Goal: Information Seeking & Learning: Learn about a topic

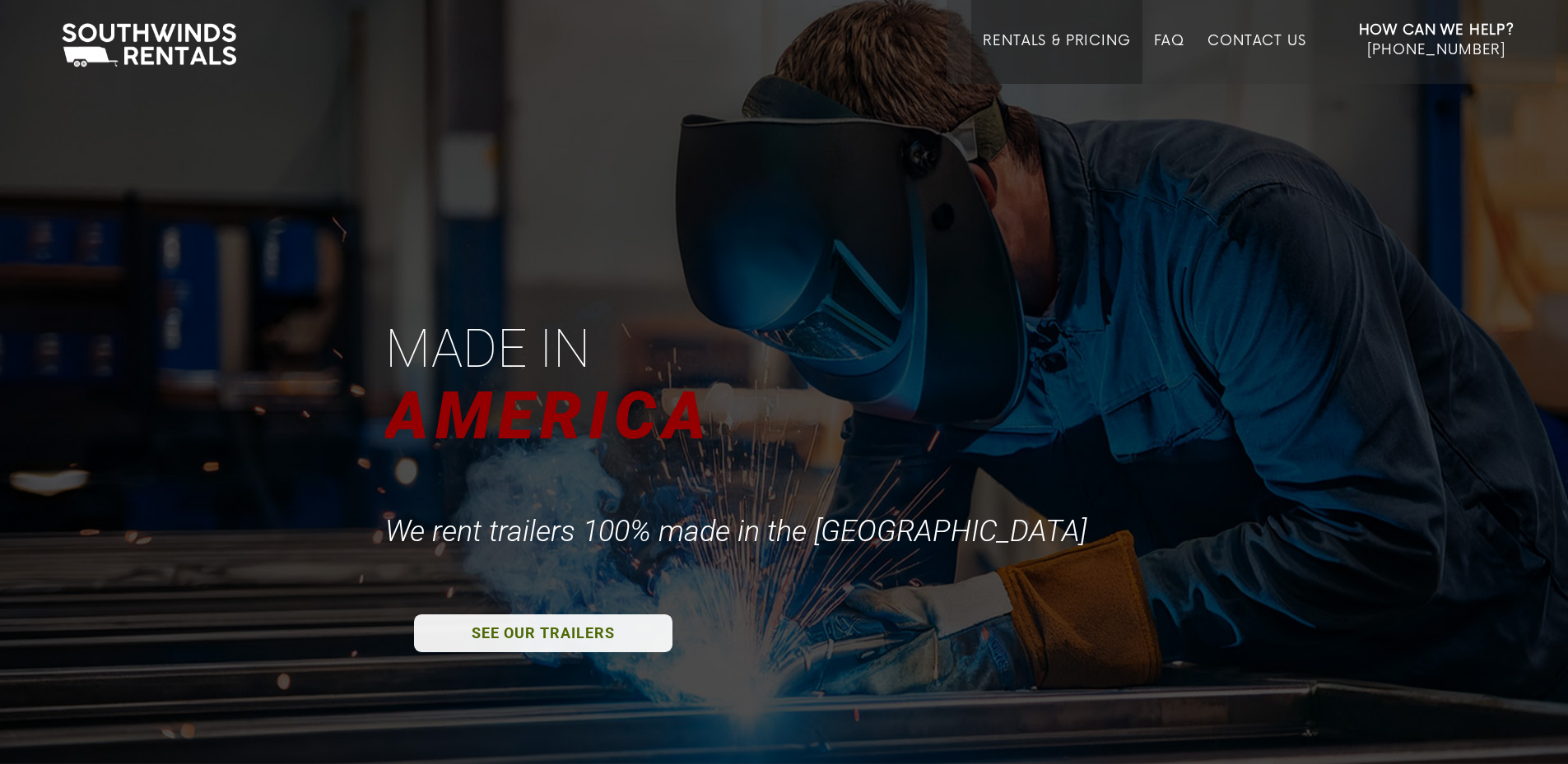
click at [1064, 53] on link "Rentals & Pricing" at bounding box center [1056, 58] width 147 height 51
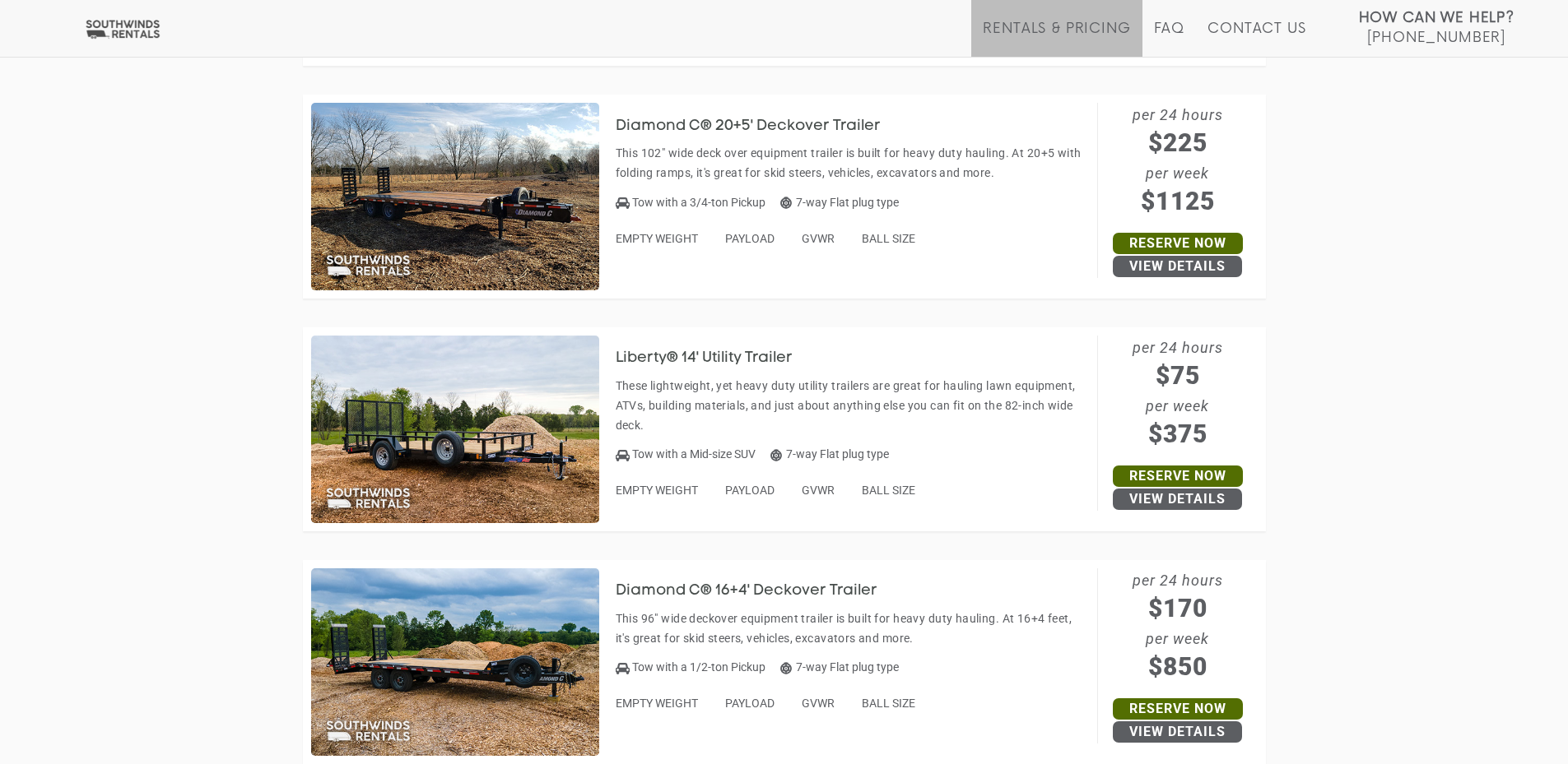
scroll to position [1646, 0]
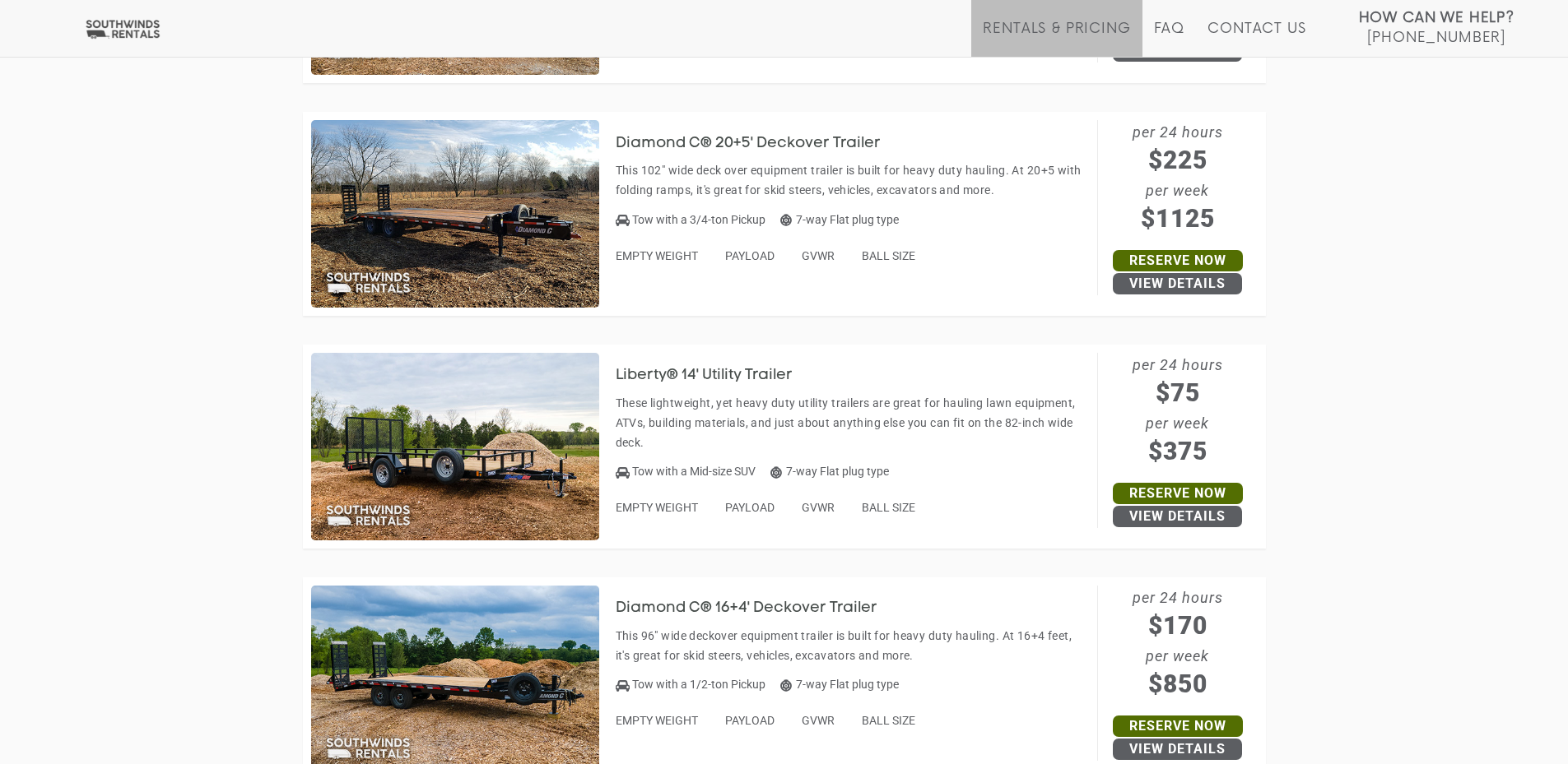
click at [799, 139] on h3 "Diamond C® 20+5' Deckover Trailer" at bounding box center [760, 144] width 290 height 17
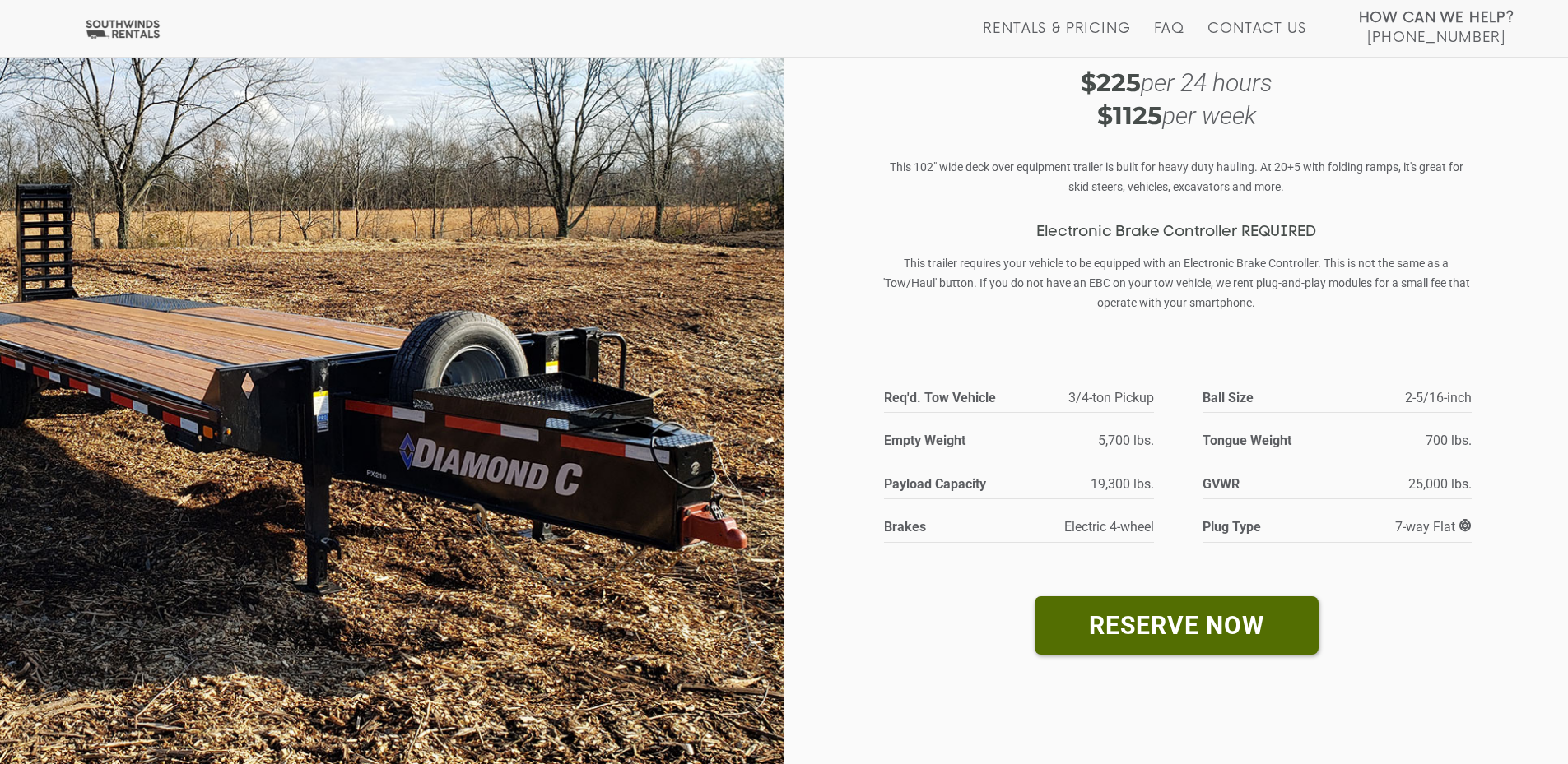
scroll to position [114, 0]
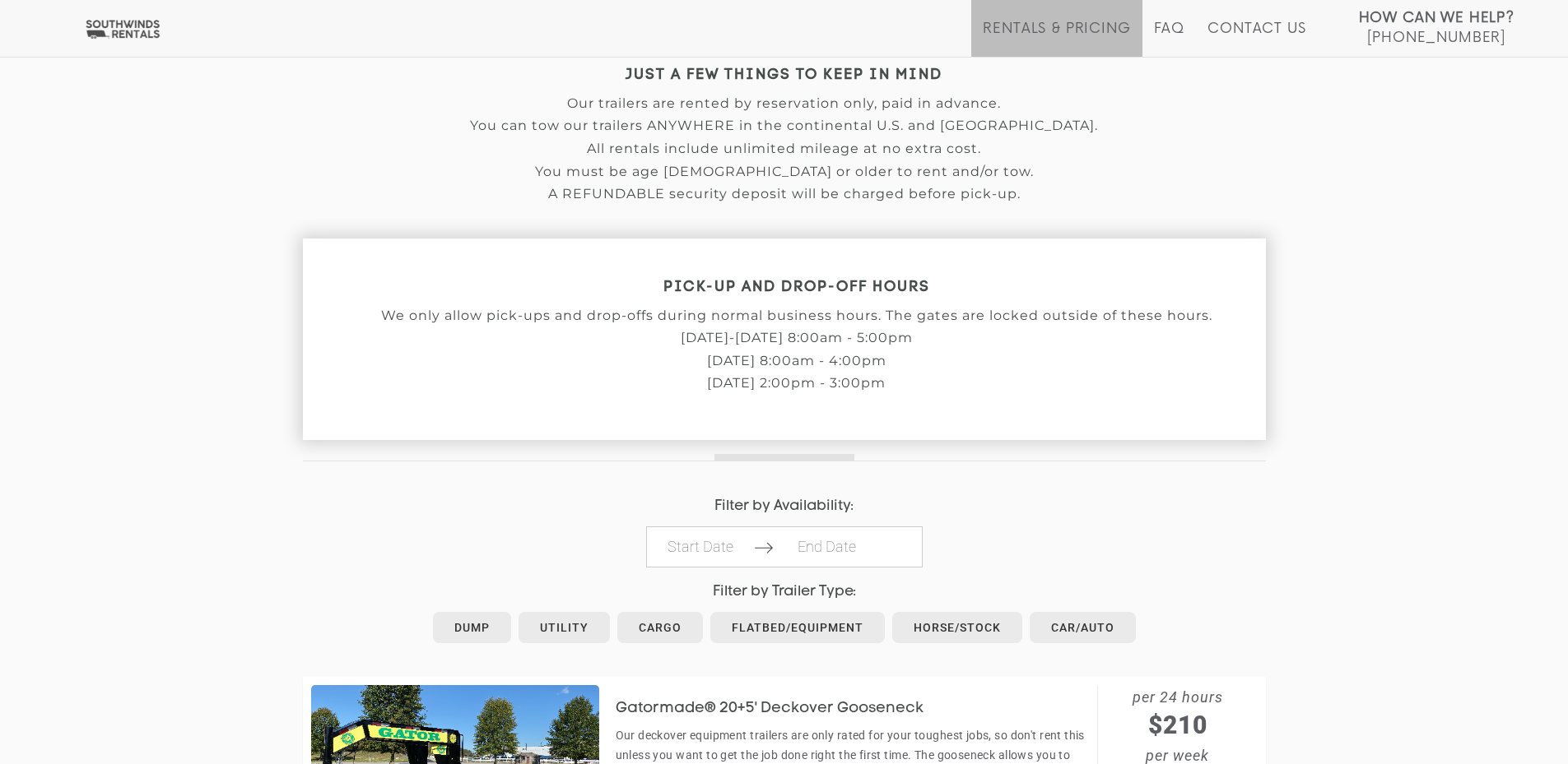
scroll to position [494, 0]
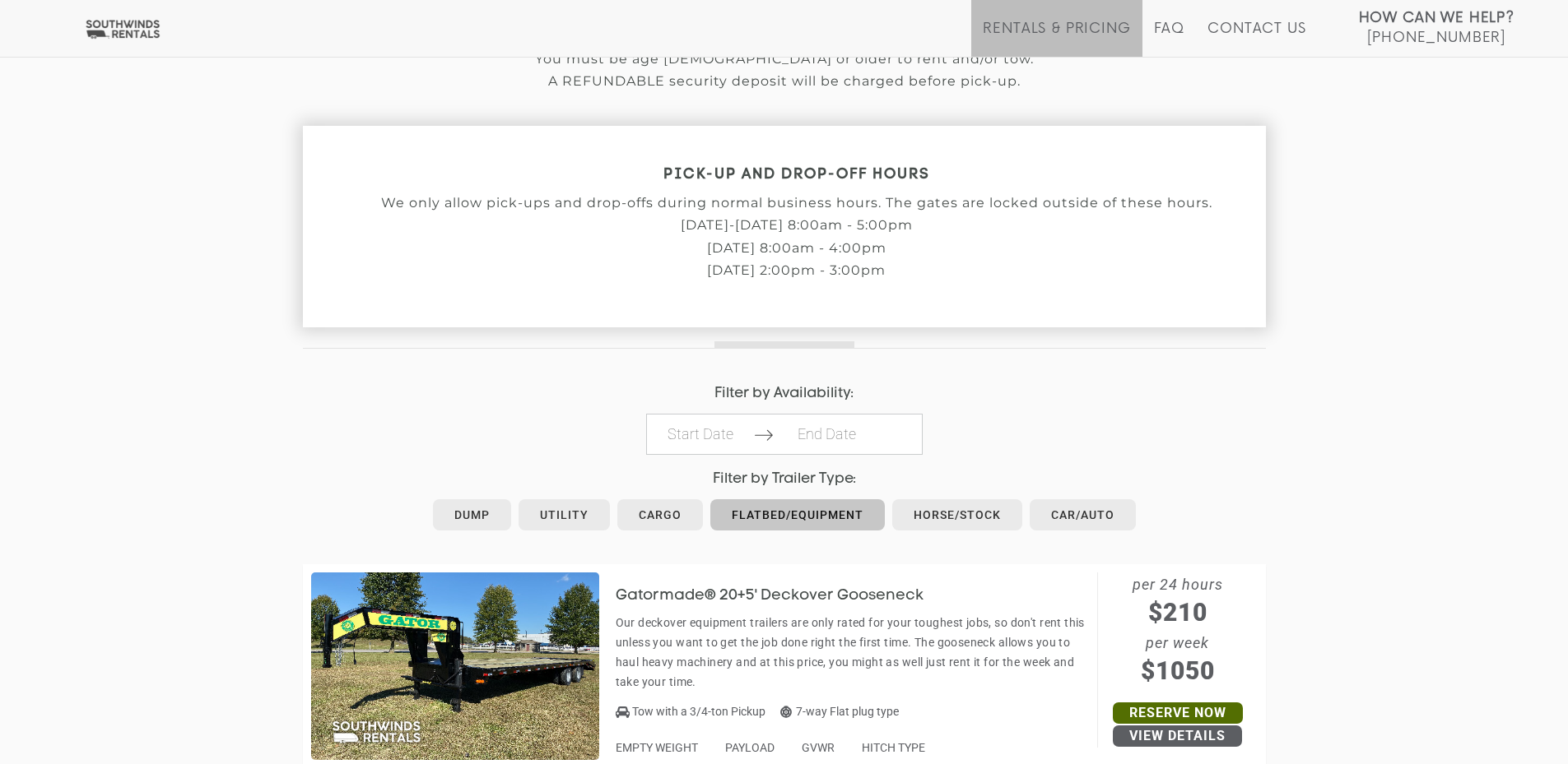
click at [803, 513] on link "Flatbed/Equipment" at bounding box center [798, 515] width 175 height 31
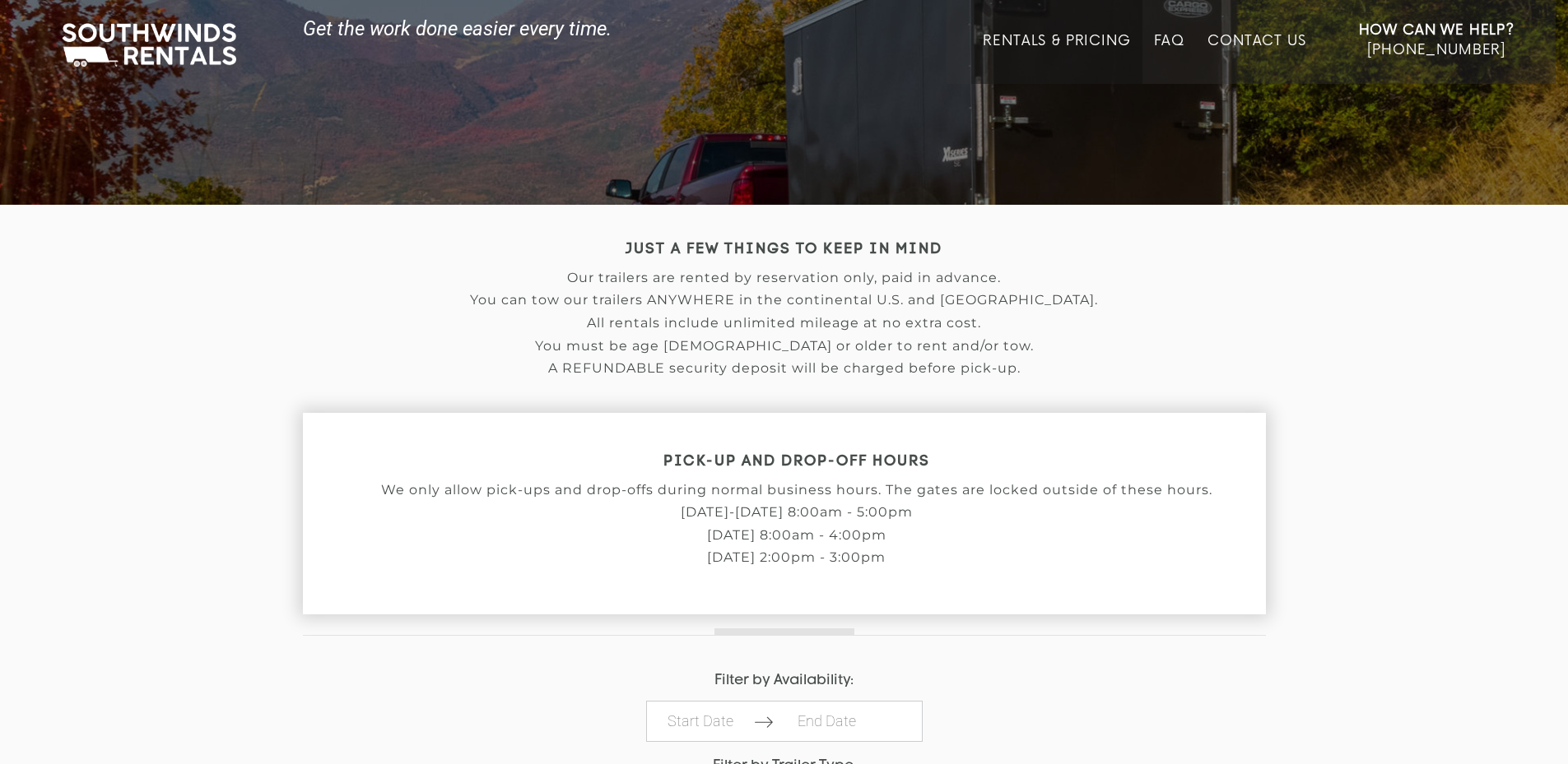
scroll to position [576, 0]
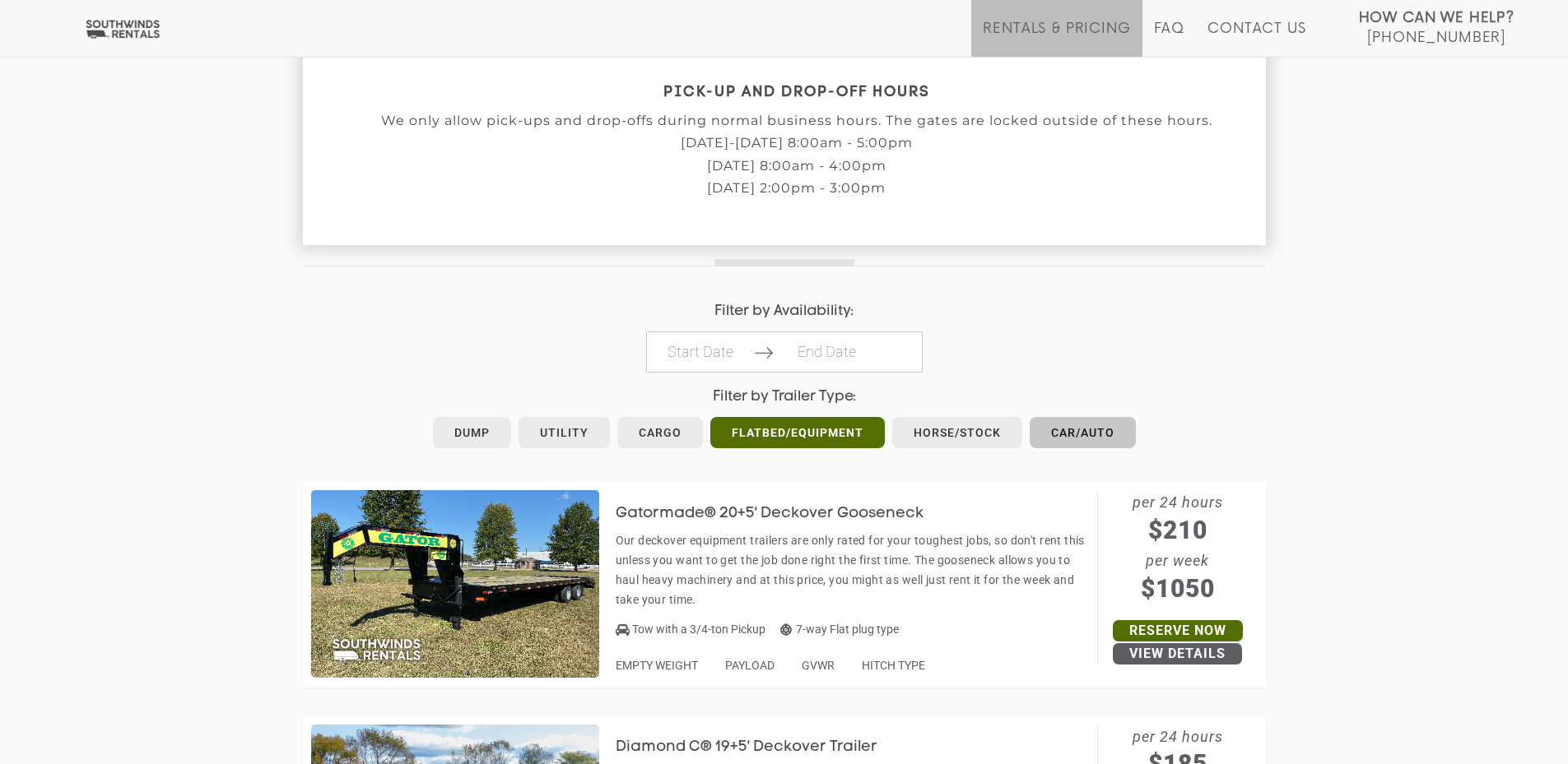
click at [1082, 445] on link "Car/Auto" at bounding box center [1083, 432] width 106 height 31
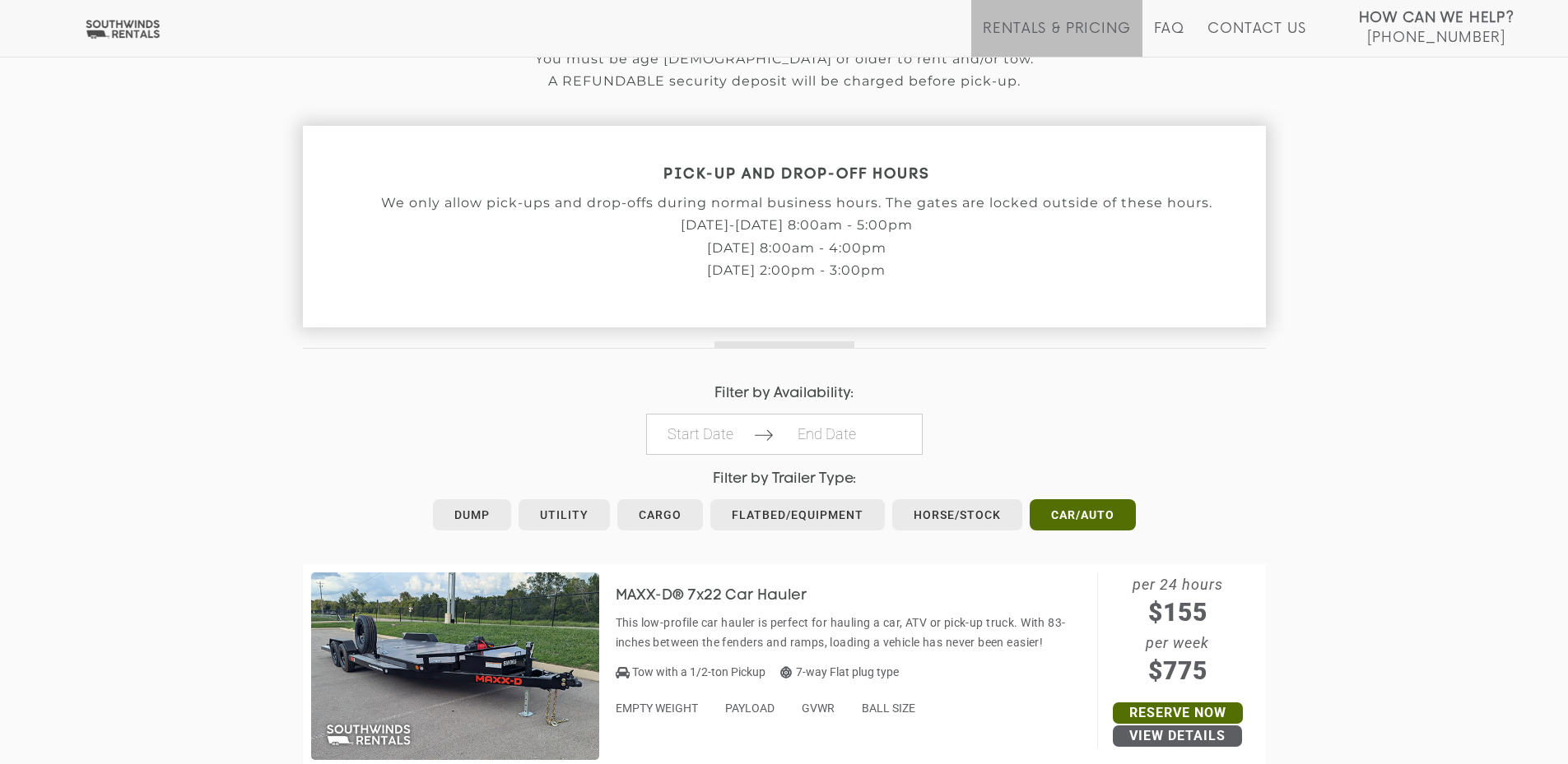
scroll to position [819, 0]
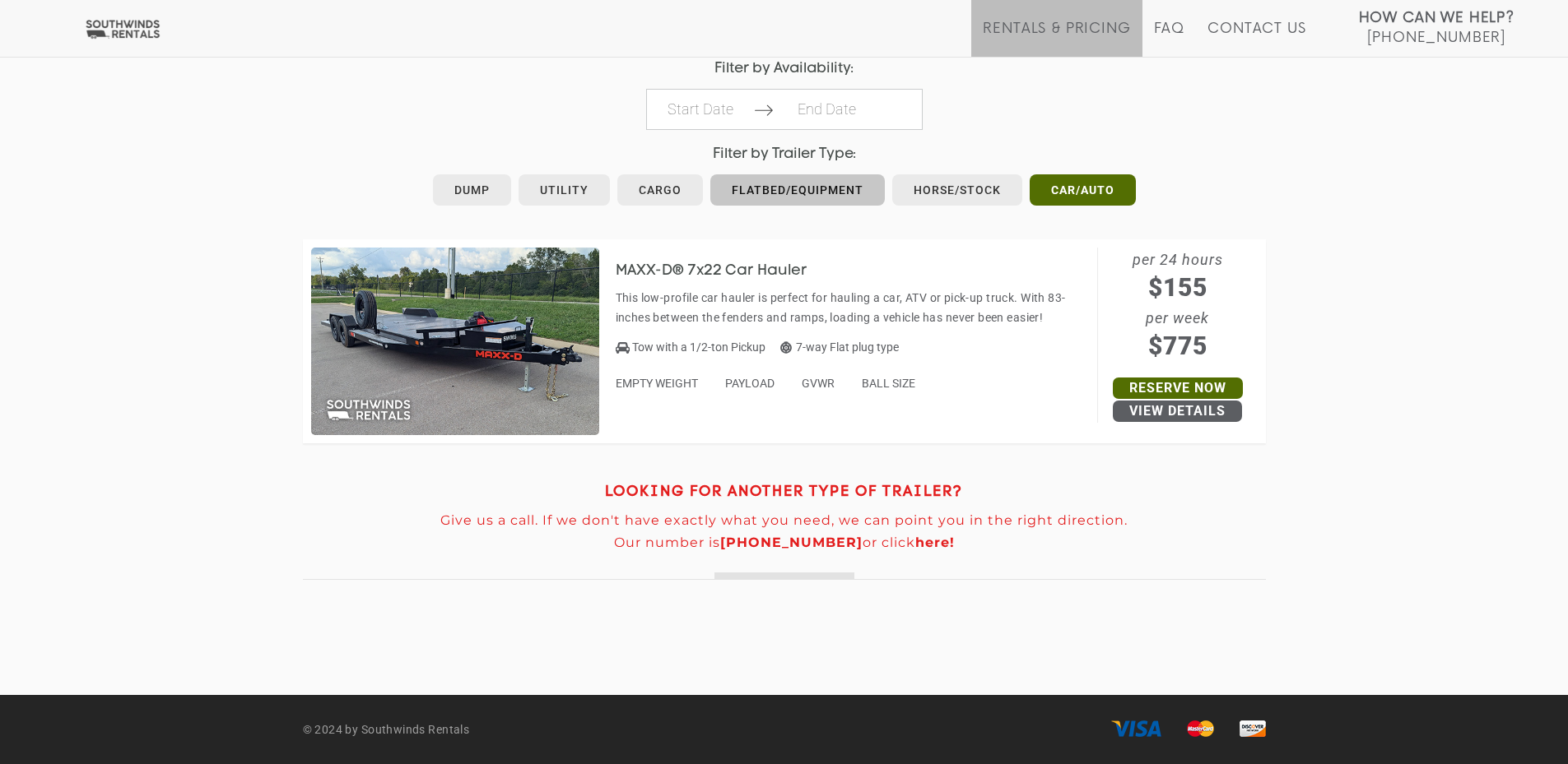
click at [821, 192] on link "Flatbed/Equipment" at bounding box center [798, 190] width 175 height 31
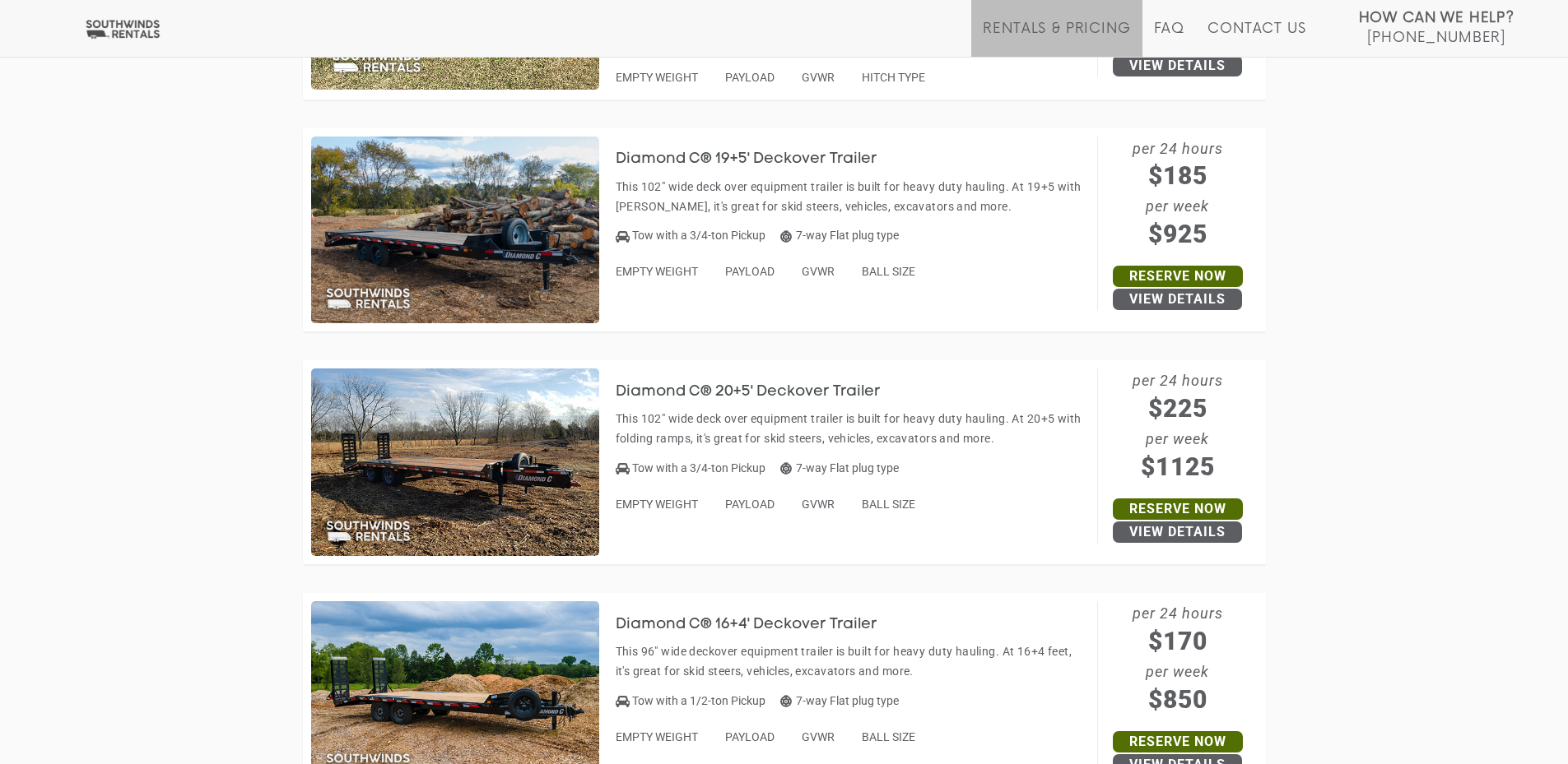
scroll to position [1171, 0]
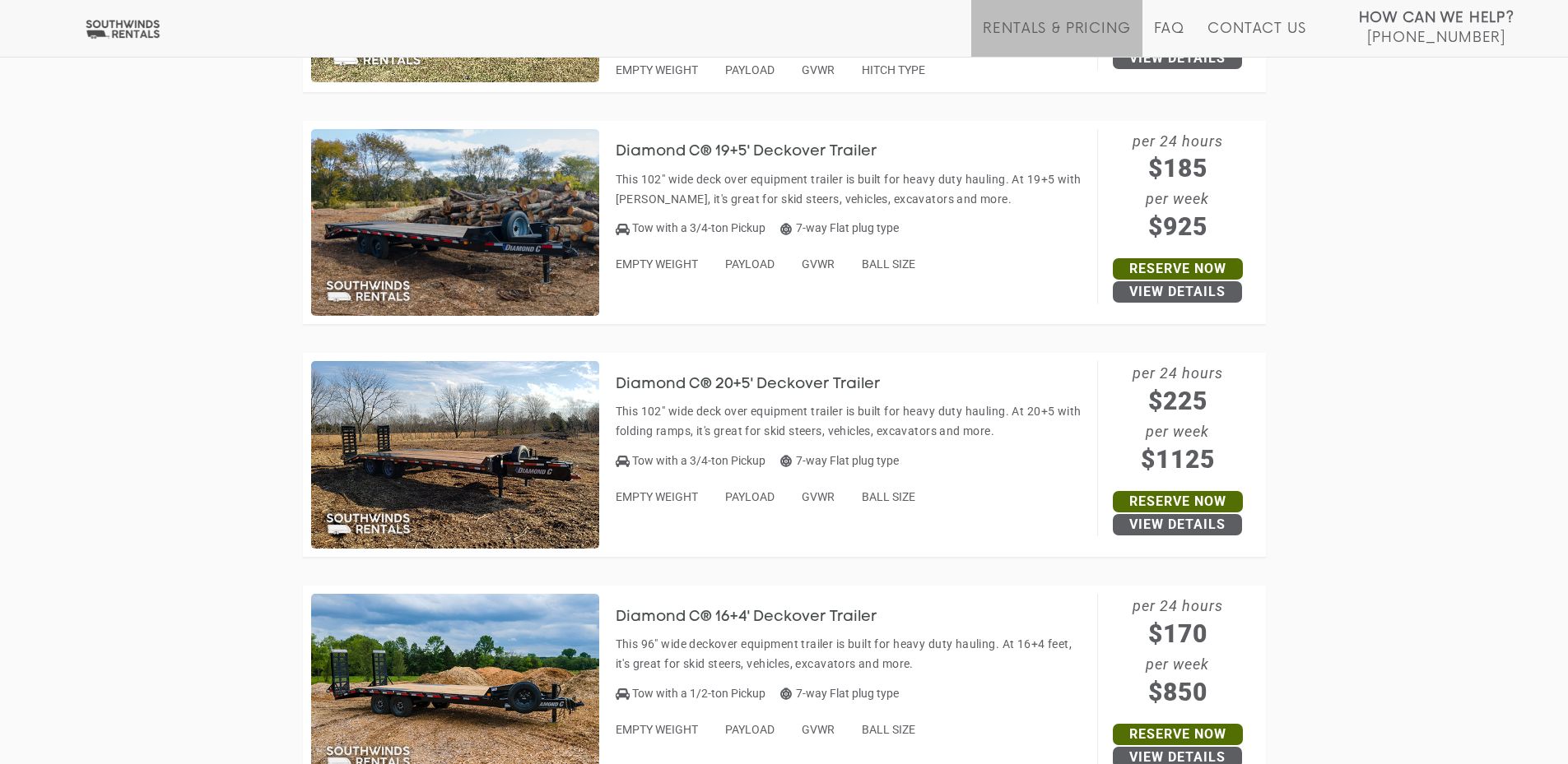
click at [763, 380] on h3 "Diamond C® 20+5' Deckover Trailer" at bounding box center [760, 385] width 290 height 17
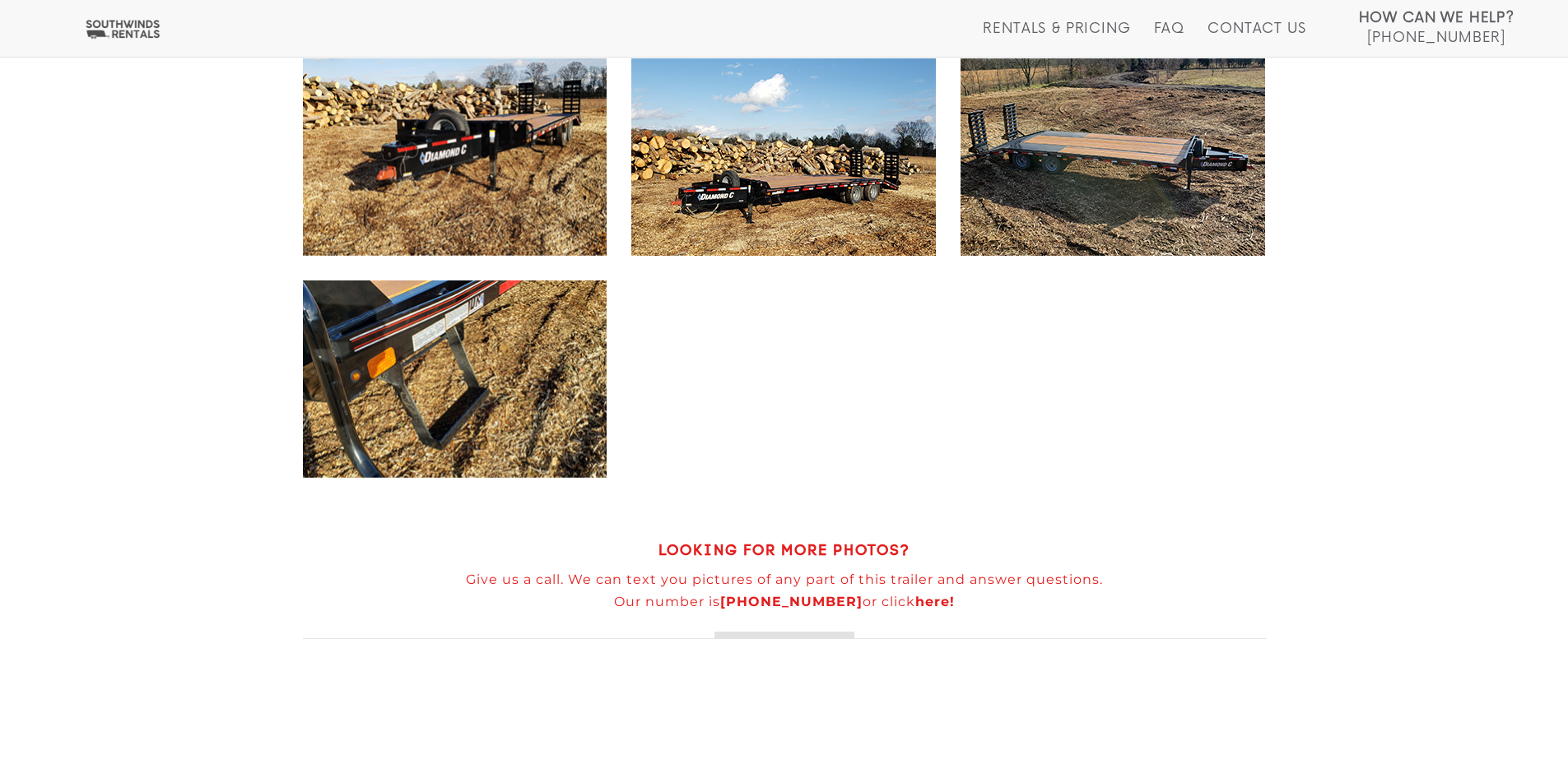
scroll to position [1399, 0]
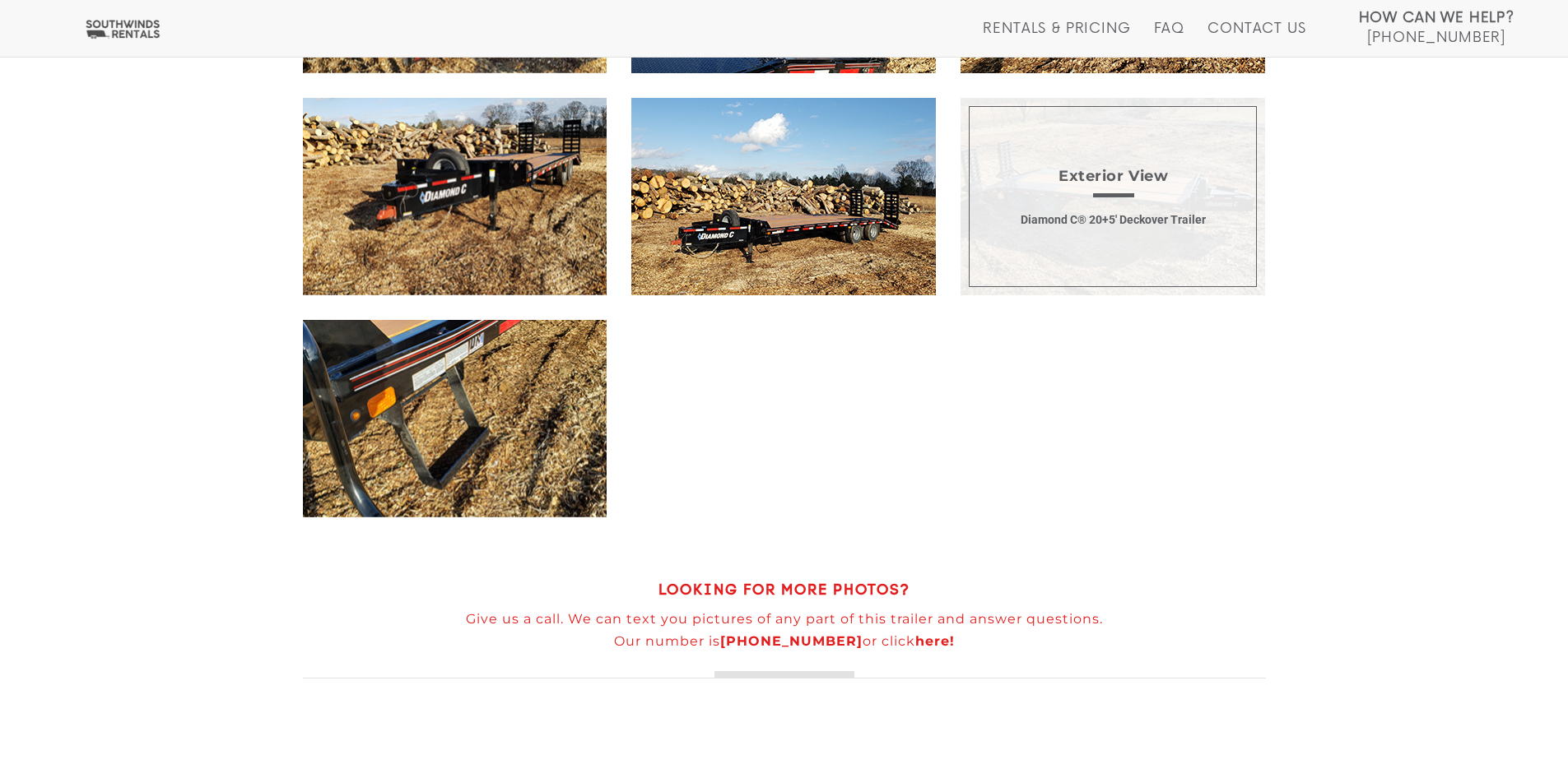
click at [1236, 219] on span "Exterior View Diamond C® 20+5' Deckover Trailer" at bounding box center [1113, 196] width 305 height 197
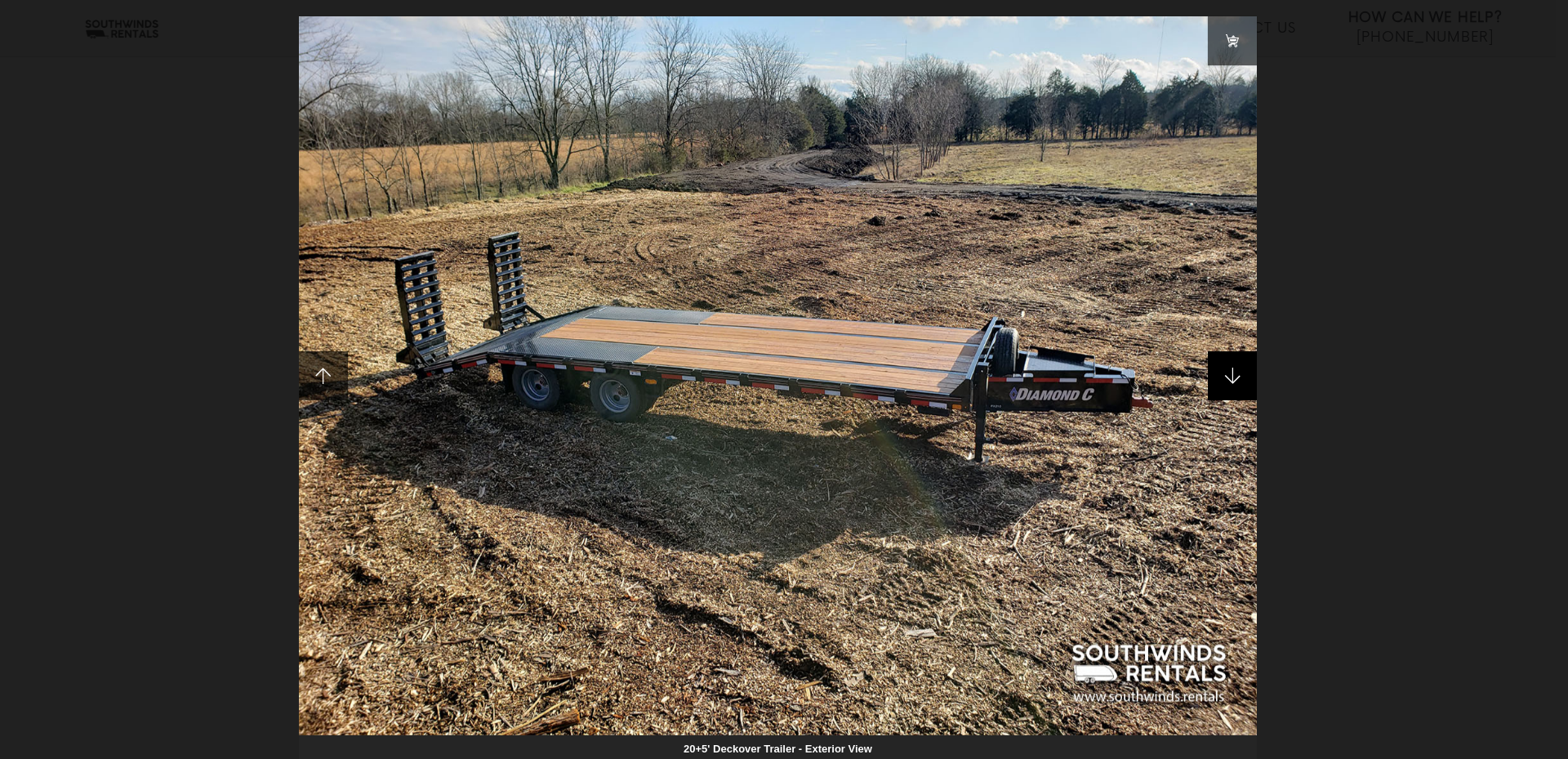
click at [1216, 381] on span at bounding box center [1232, 375] width 49 height 49
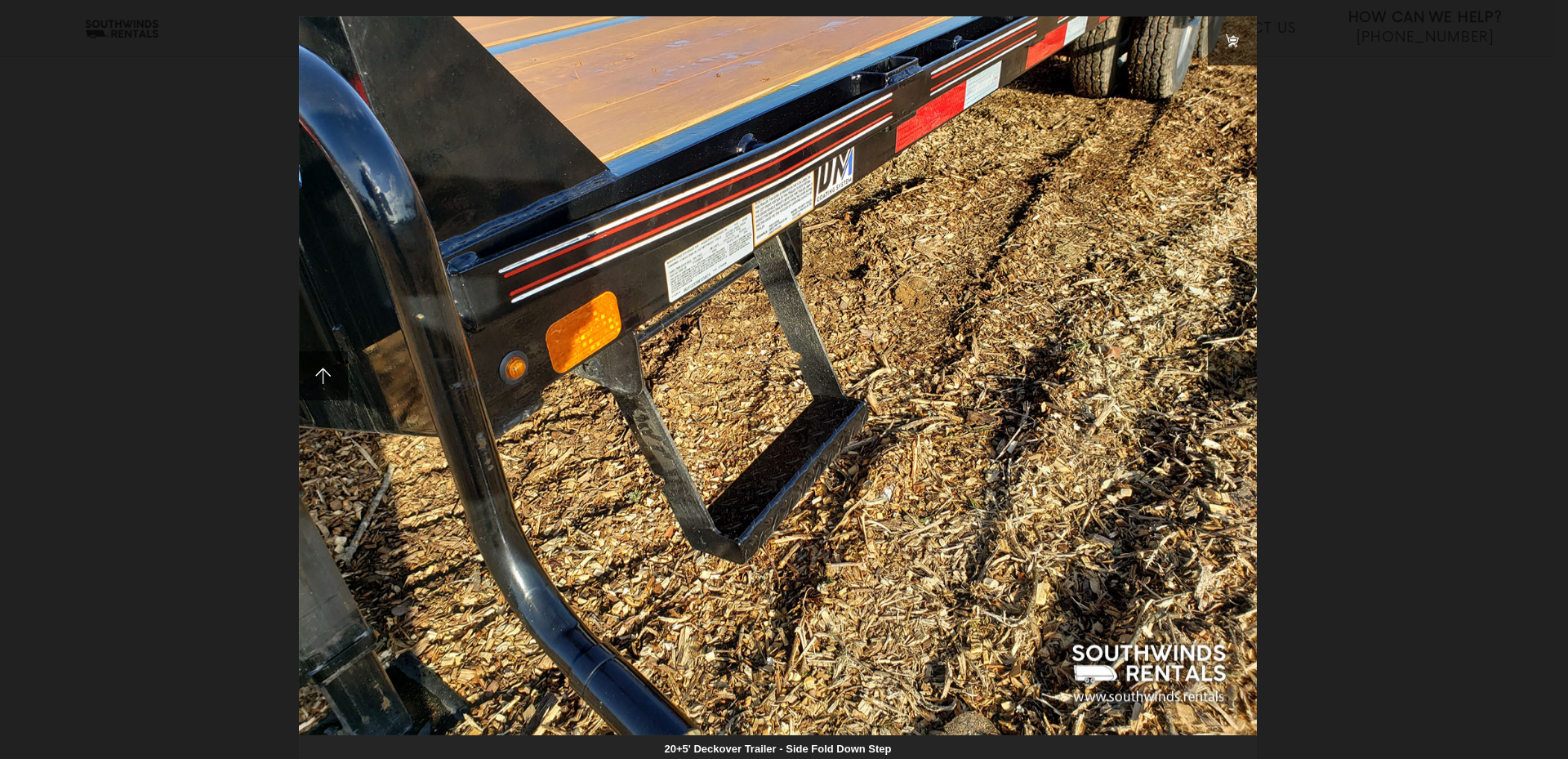
click at [1216, 381] on span at bounding box center [1232, 375] width 49 height 49
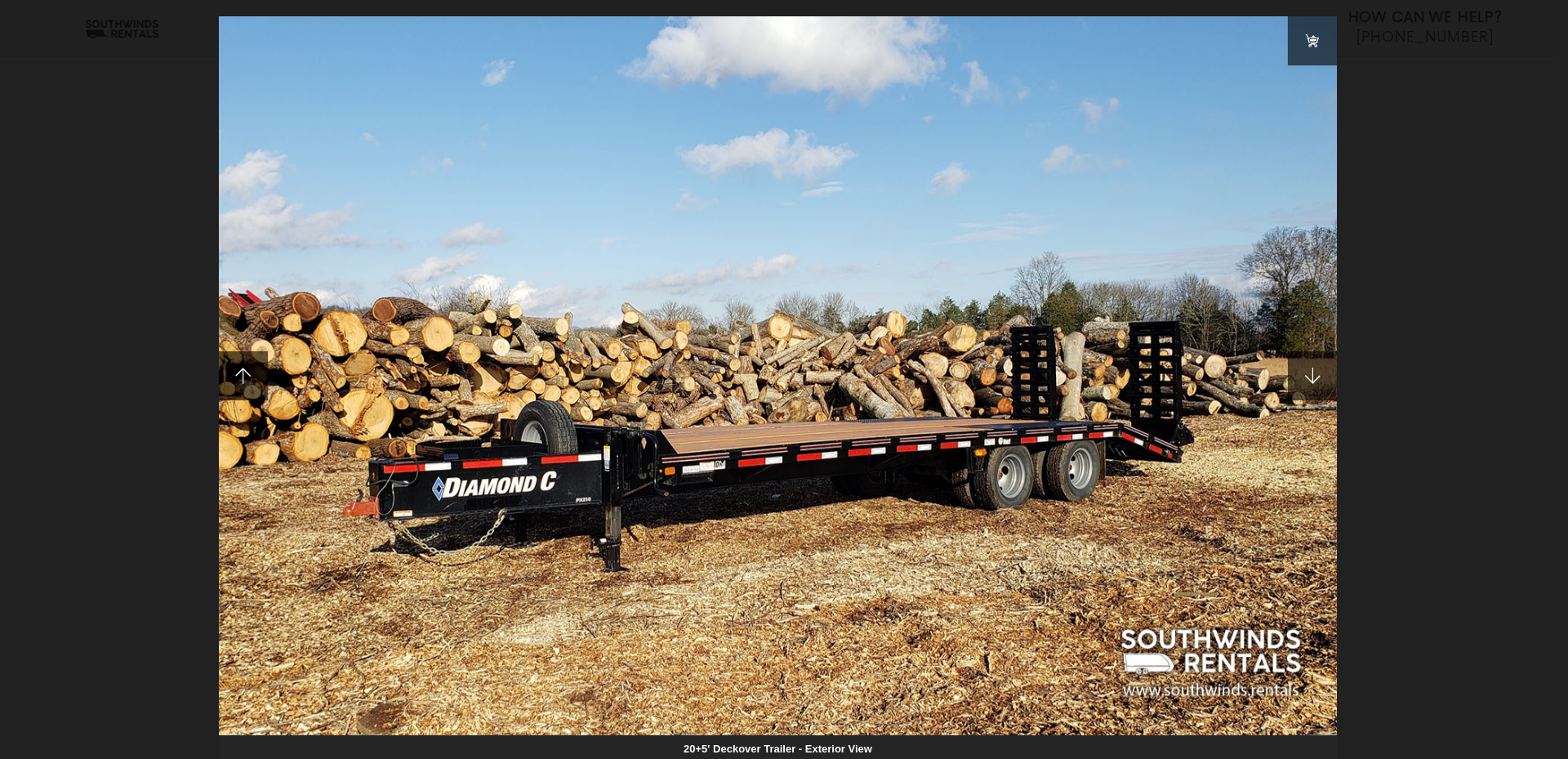
click at [1216, 381] on img at bounding box center [779, 376] width 1119 height 719
click at [1301, 364] on span at bounding box center [1312, 375] width 49 height 49
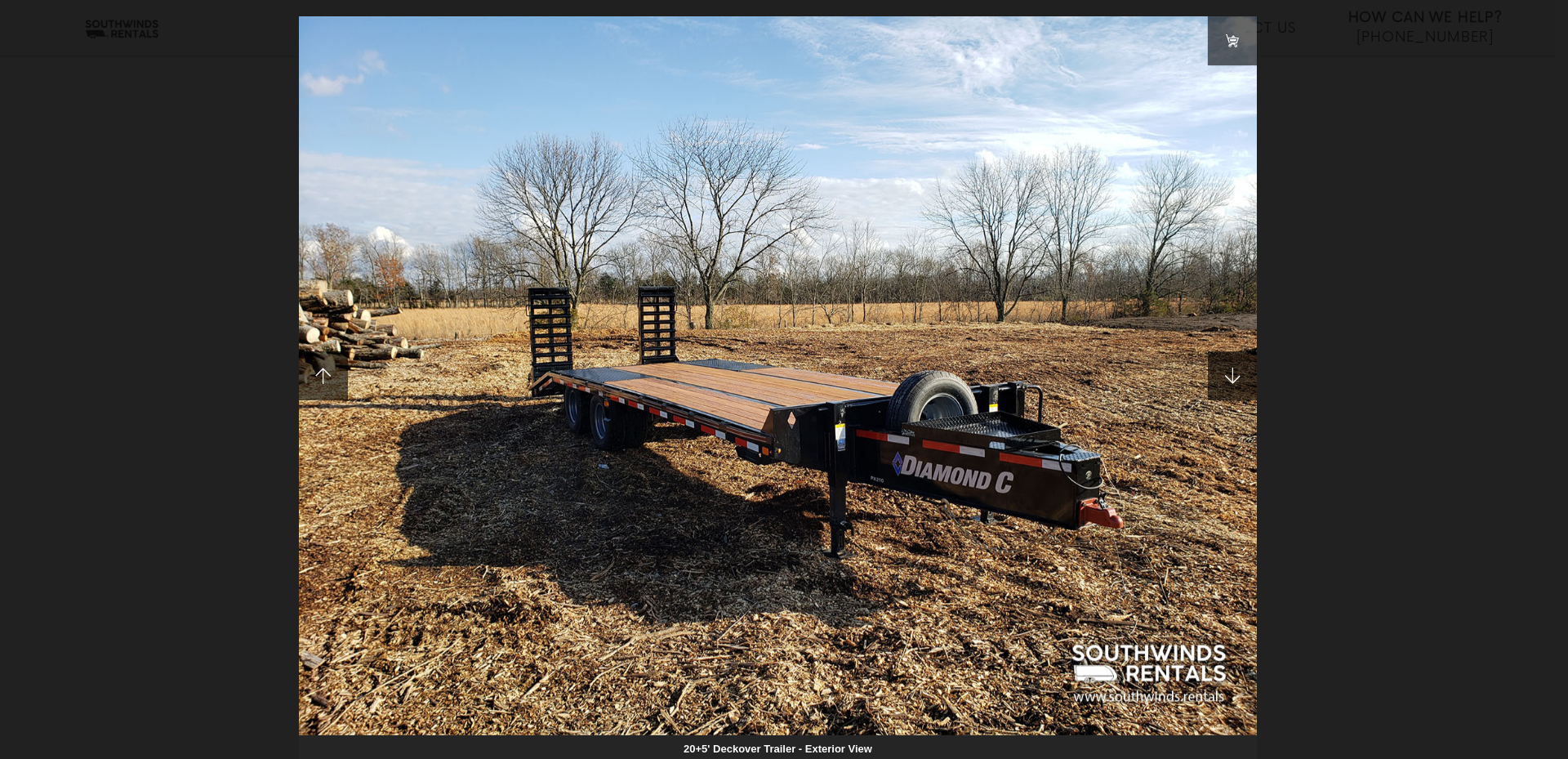
click at [1313, 371] on div "20+5' Deckover Trailer - Exterior View" at bounding box center [784, 380] width 1568 height 759
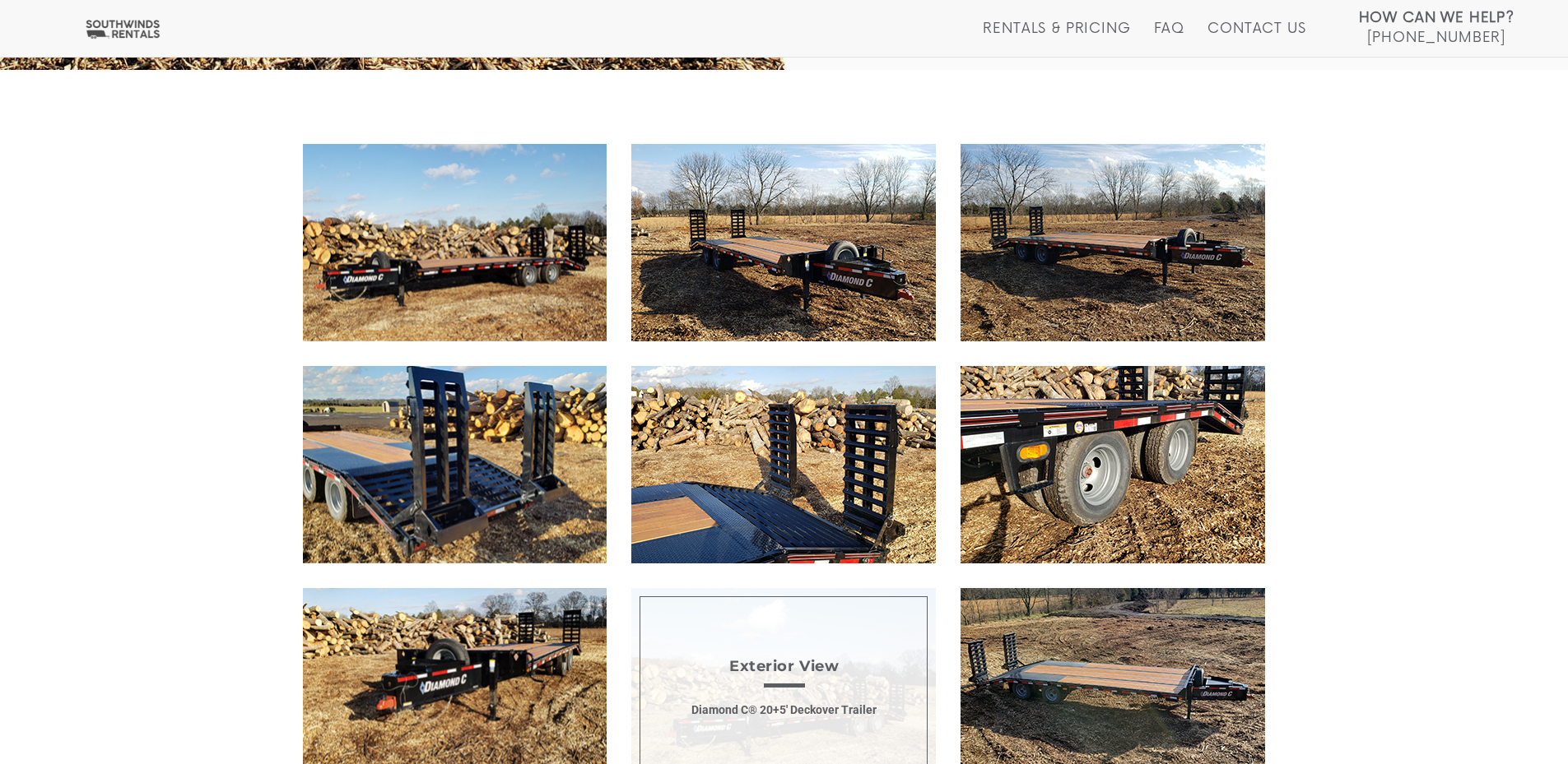
scroll to position [905, 0]
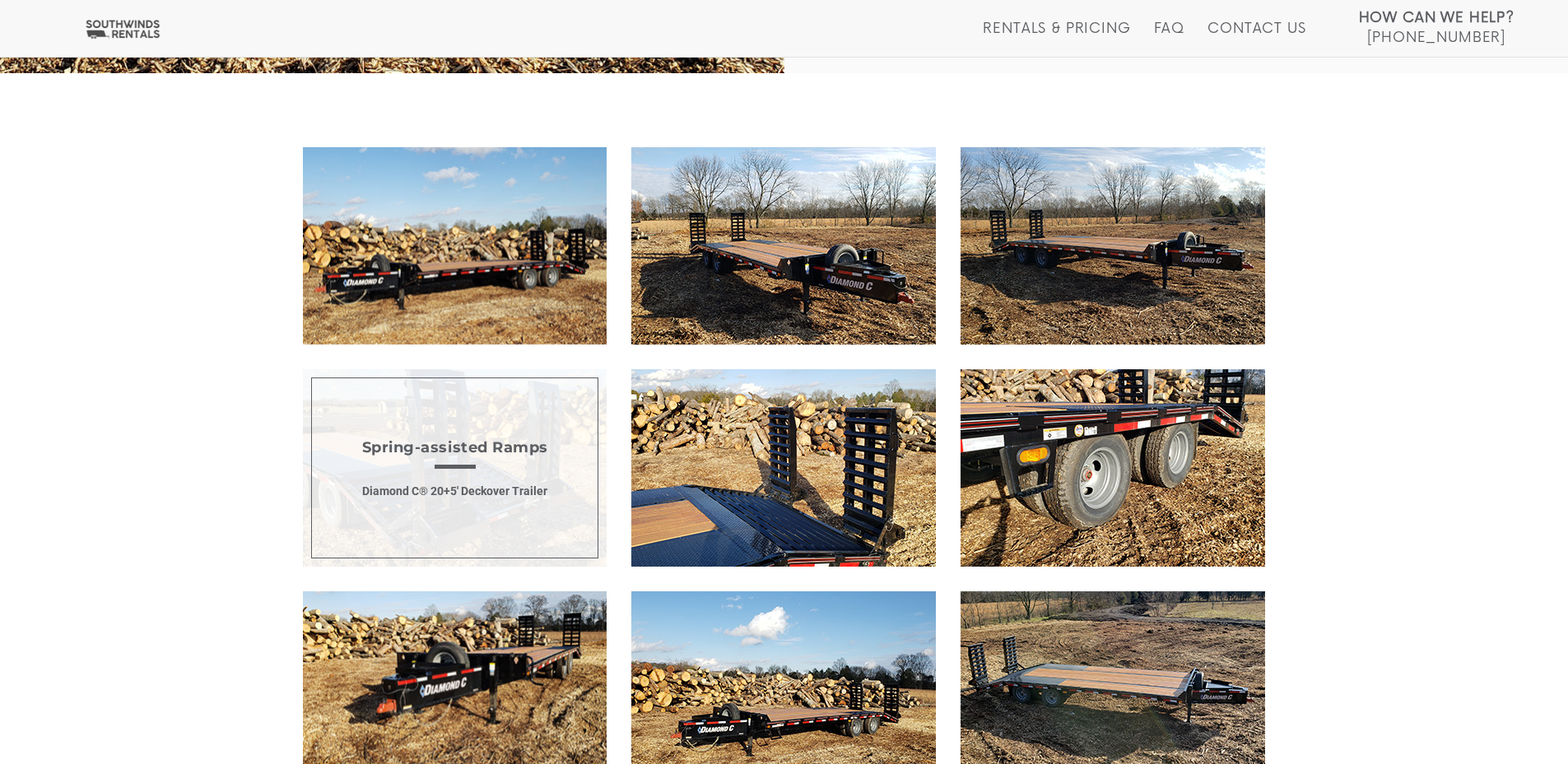
click at [430, 489] on span "Spring-assisted Ramps Diamond C® 20+5' Deckover Trailer" at bounding box center [455, 468] width 305 height 197
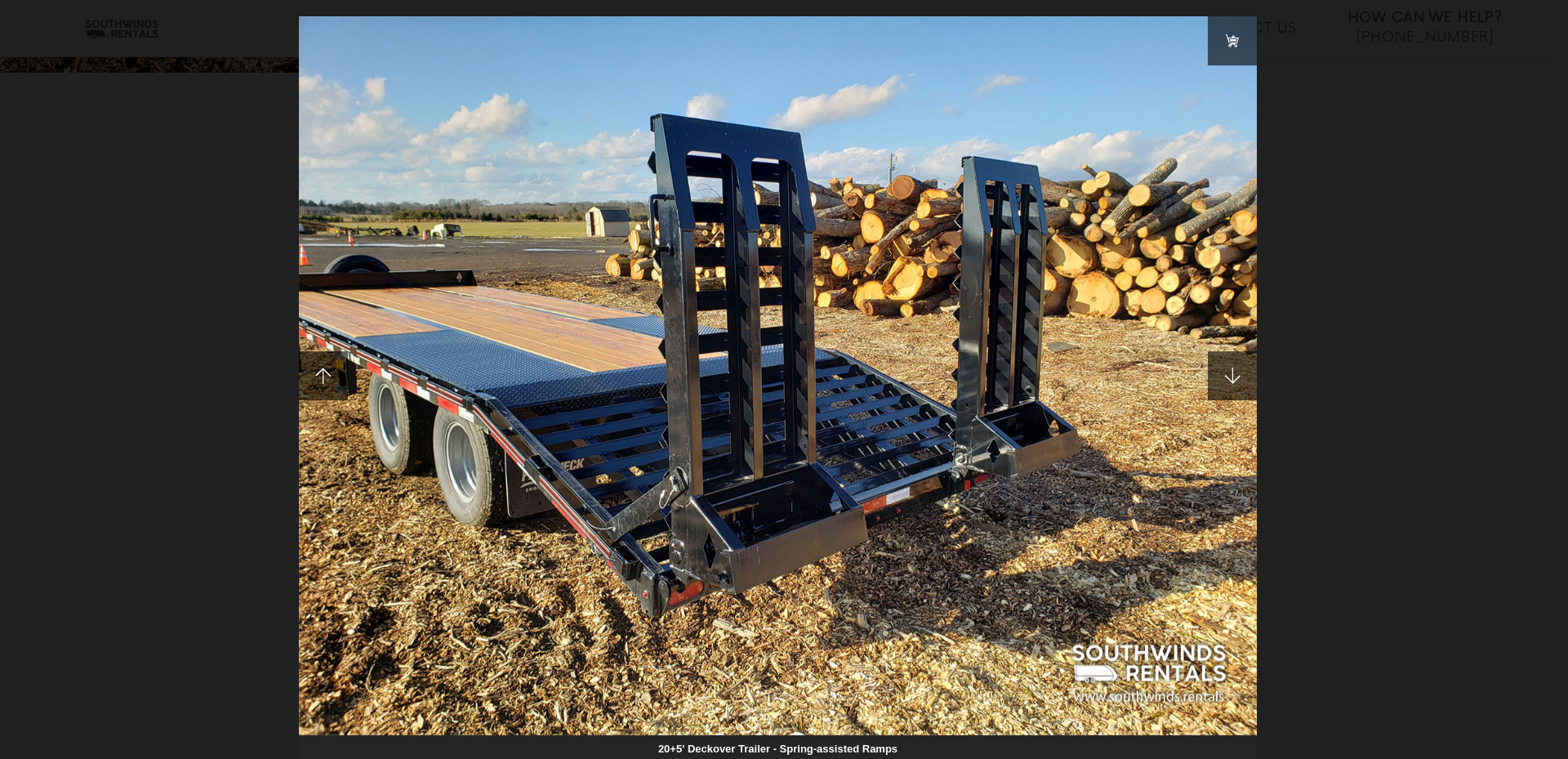
click at [1378, 304] on div "20+5' Deckover Trailer - Spring-assisted Ramps" at bounding box center [784, 380] width 1568 height 759
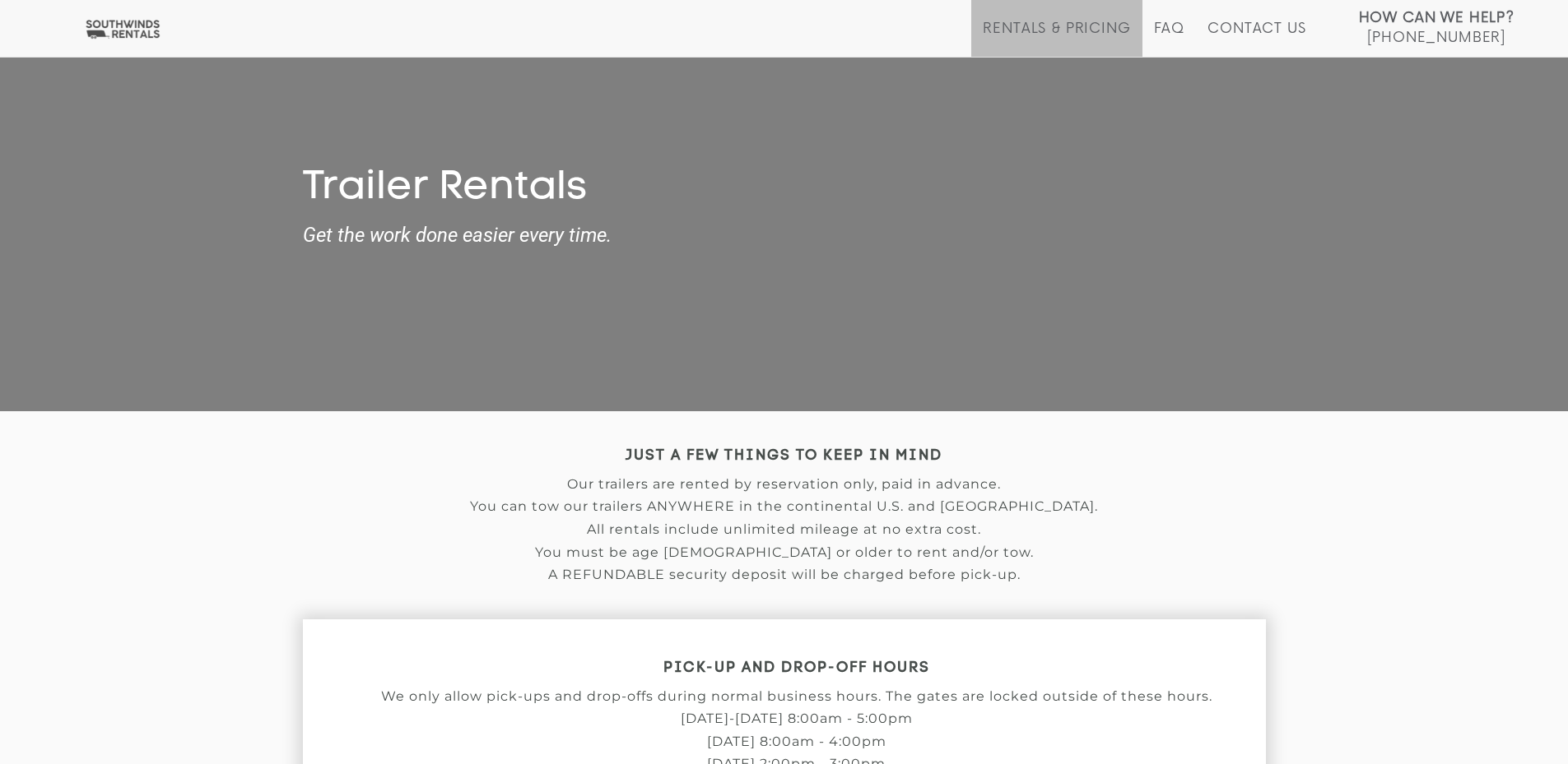
scroll to position [1171, 0]
